Goal: Task Accomplishment & Management: Use online tool/utility

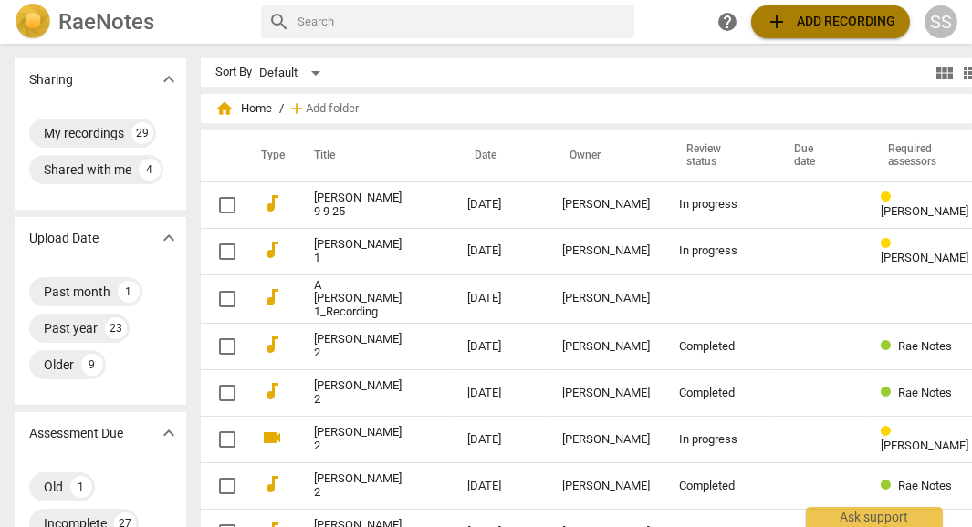
click at [831, 14] on span "add Add recording" at bounding box center [831, 22] width 130 height 22
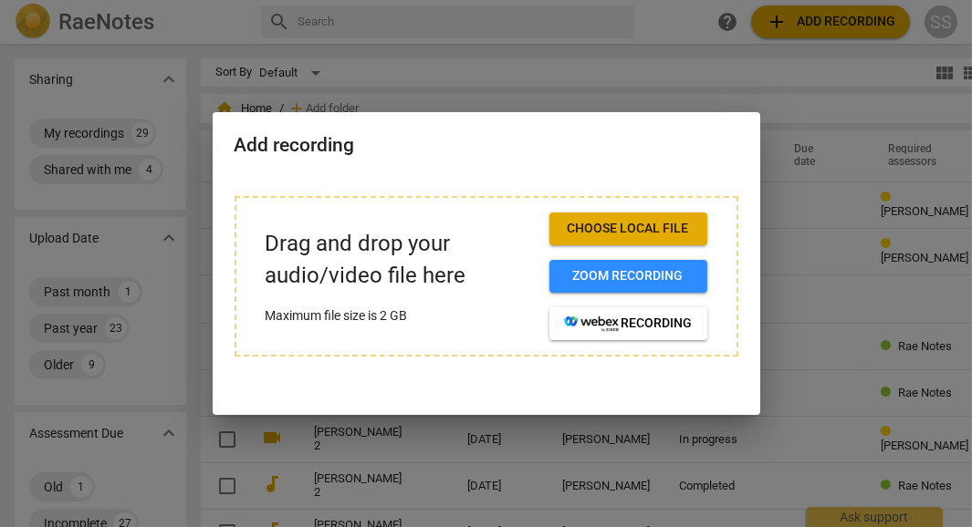
click at [536, 386] on div "Drag and drop your audio/video file here Maximum file size is 2 GB Choose local…" at bounding box center [486, 287] width 547 height 226
click at [803, 90] on div at bounding box center [486, 263] width 972 height 527
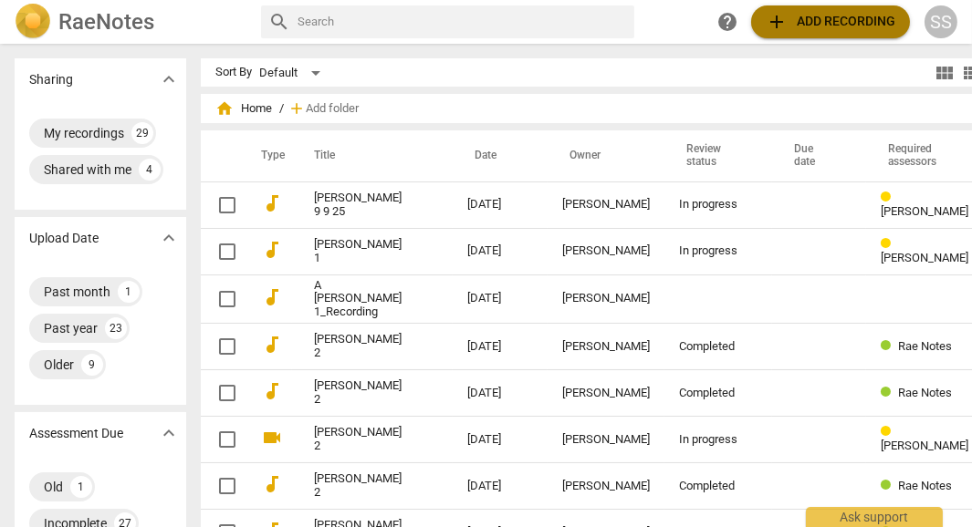
click at [799, 24] on span "add Add recording" at bounding box center [831, 22] width 130 height 22
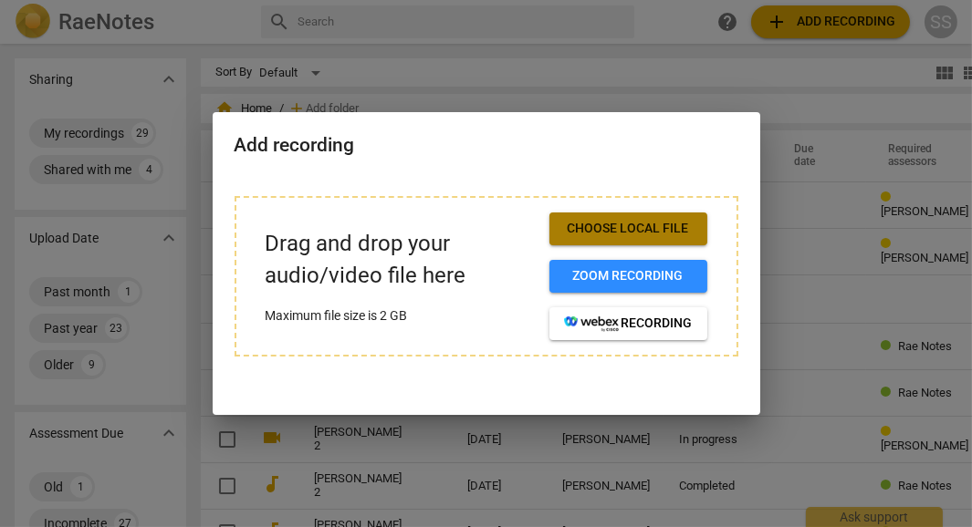
click at [676, 232] on span "Choose local file" at bounding box center [628, 229] width 129 height 18
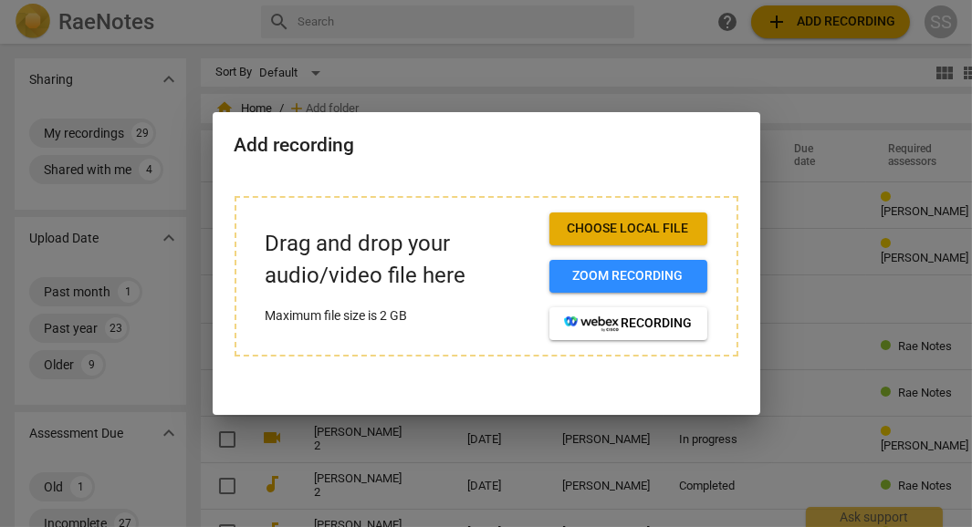
click at [537, 65] on div at bounding box center [486, 263] width 972 height 527
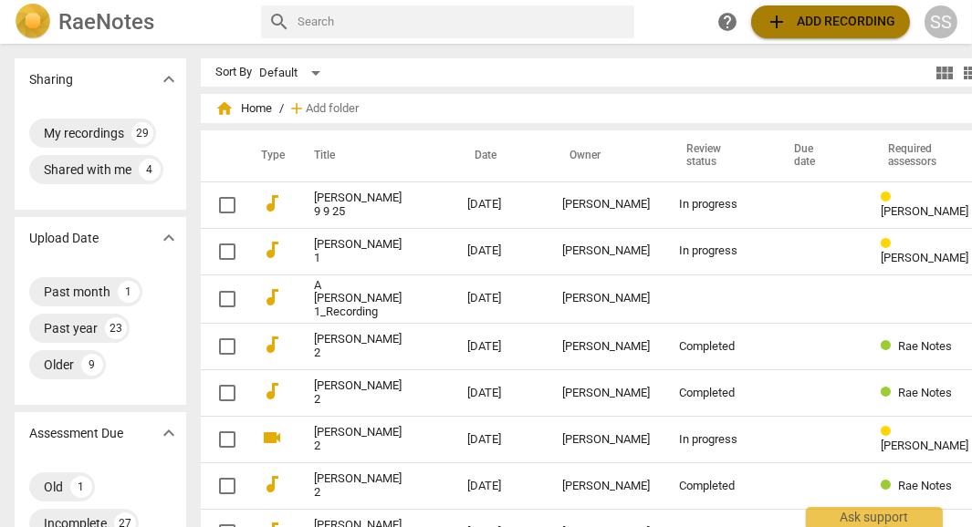
click at [808, 21] on span "add Add recording" at bounding box center [831, 22] width 130 height 22
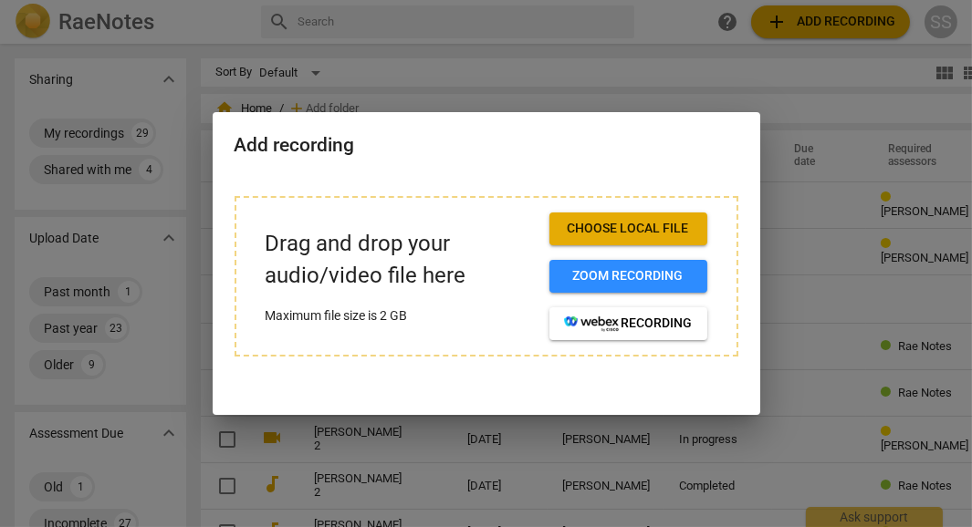
drag, startPoint x: 711, startPoint y: 145, endPoint x: 569, endPoint y: 162, distance: 142.4
click at [569, 162] on div "Add recording" at bounding box center [486, 143] width 547 height 63
drag, startPoint x: 332, startPoint y: 230, endPoint x: 287, endPoint y: 311, distance: 93.1
drag, startPoint x: 287, startPoint y: 311, endPoint x: 258, endPoint y: 304, distance: 29.2
click at [258, 304] on div "Drag and drop your audio/video file here Maximum file size is 2 GB Choose local…" at bounding box center [487, 276] width 504 height 161
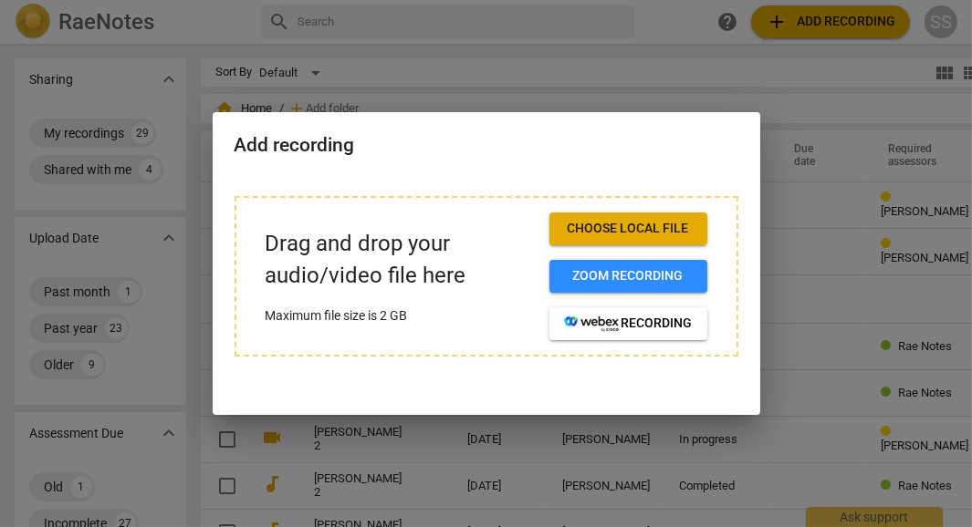
click at [342, 310] on p "Maximum file size is 2 GB" at bounding box center [400, 316] width 269 height 19
drag, startPoint x: 385, startPoint y: 275, endPoint x: 729, endPoint y: 468, distance: 394.7
click at [729, 468] on div at bounding box center [486, 263] width 972 height 527
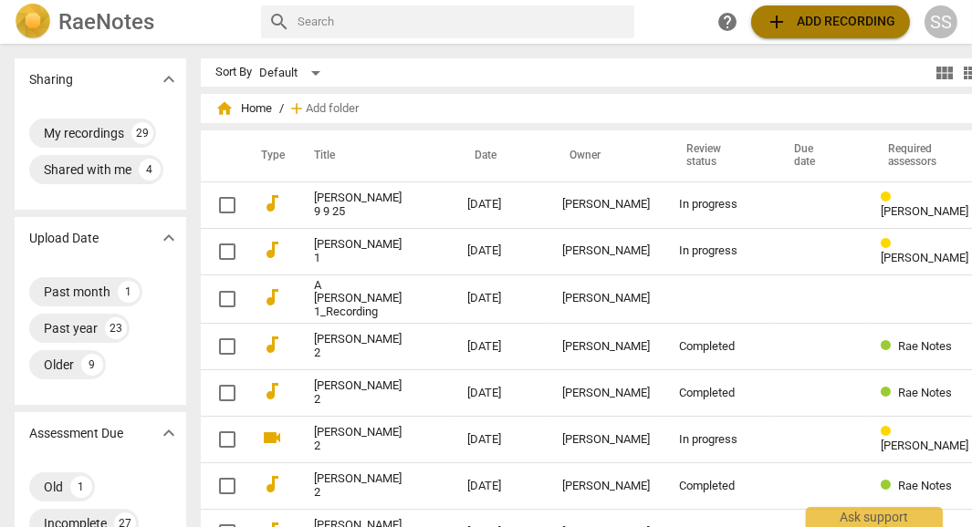
click at [857, 20] on span "add Add recording" at bounding box center [831, 22] width 130 height 22
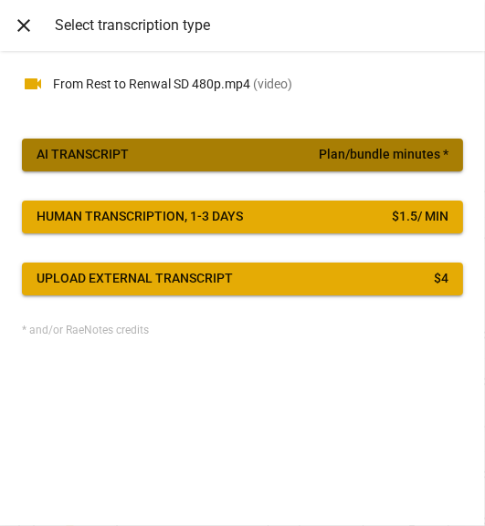
click at [260, 150] on span "AI Transcript Plan/bundle minutes *" at bounding box center [242, 155] width 412 height 18
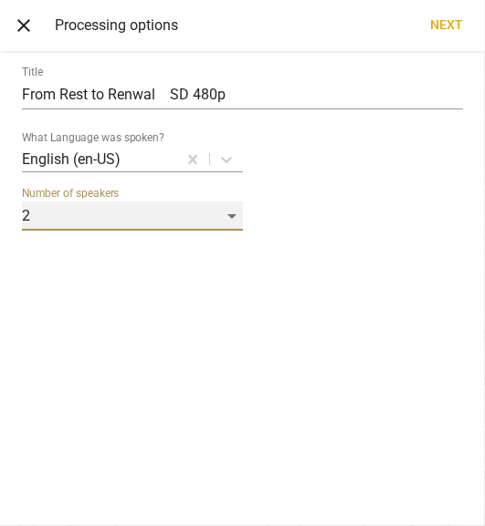
click at [227, 223] on div "2" at bounding box center [132, 216] width 221 height 29
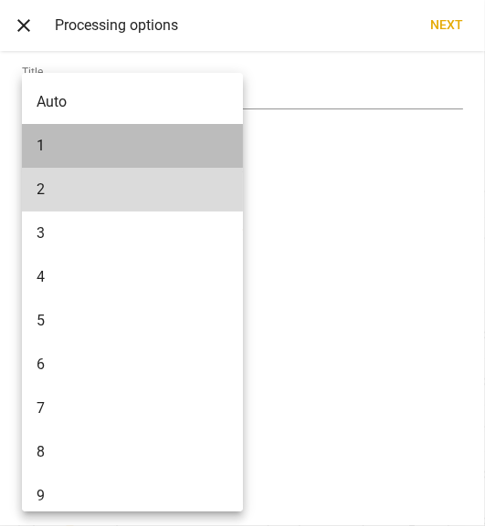
click at [151, 158] on li "1" at bounding box center [135, 146] width 227 height 44
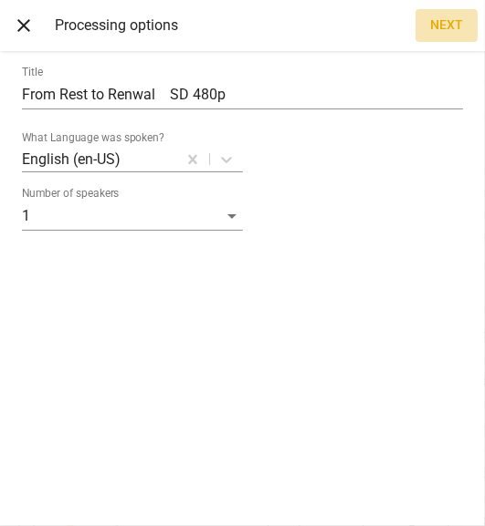
click at [442, 27] on span "Next" at bounding box center [446, 25] width 33 height 18
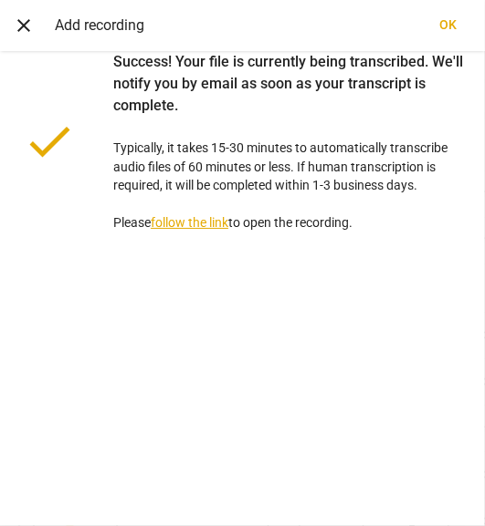
click at [189, 226] on link "follow the link" at bounding box center [190, 222] width 78 height 15
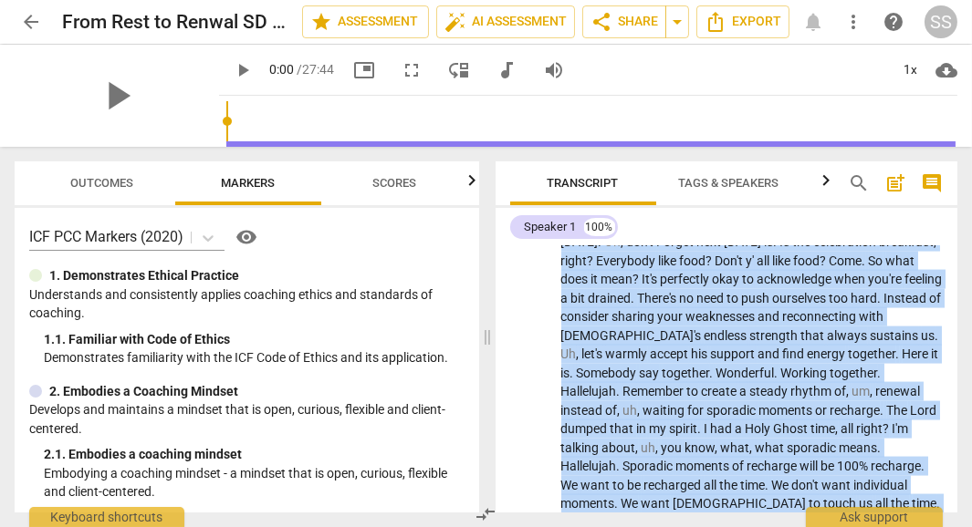
scroll to position [4425, 0]
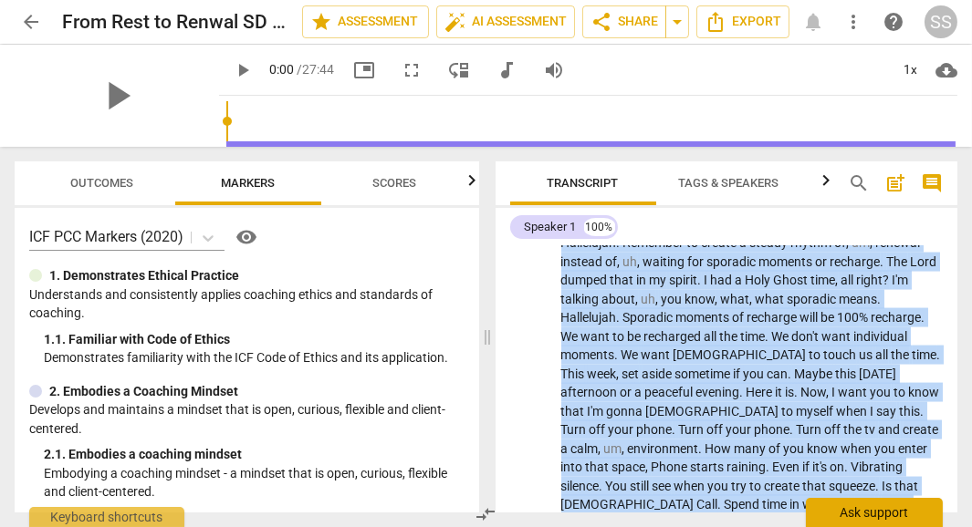
drag, startPoint x: 563, startPoint y: 288, endPoint x: 881, endPoint y: 507, distance: 386.5
click at [881, 0] on div "arrow_back From Rest to Renwal SD 480p edit star Assessment auto_fix_high AI As…" at bounding box center [486, 0] width 972 height 0
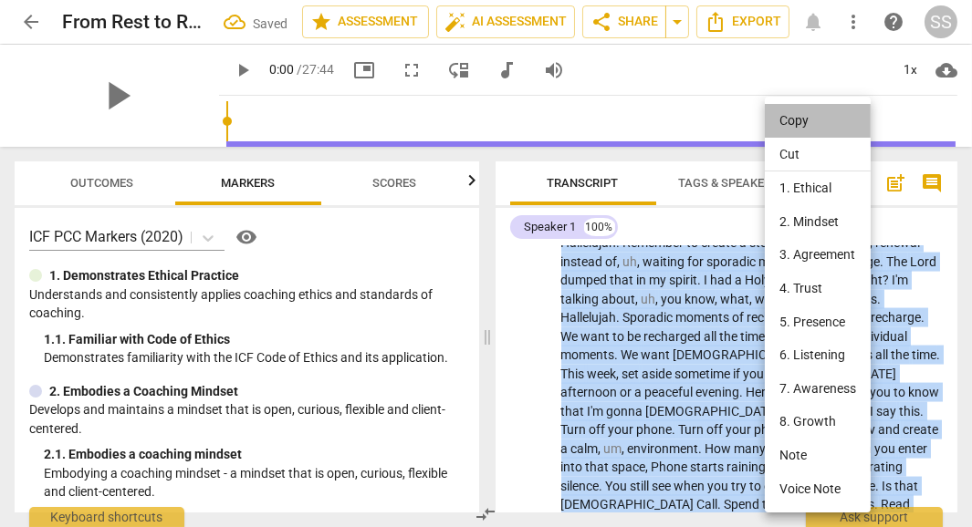
click at [815, 118] on li "Copy" at bounding box center [818, 121] width 106 height 34
